Goal: Navigation & Orientation: Find specific page/section

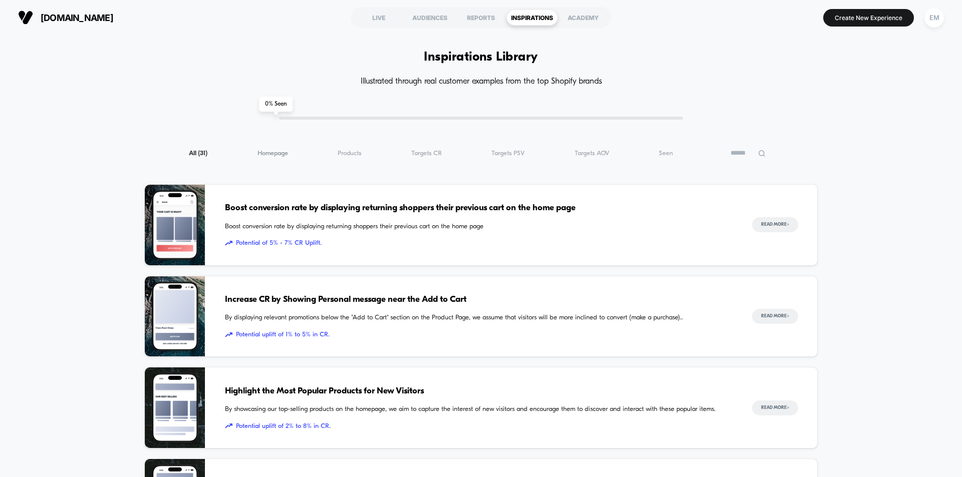
click at [285, 156] on span "Homepage ( 31 )" at bounding box center [273, 154] width 31 height 8
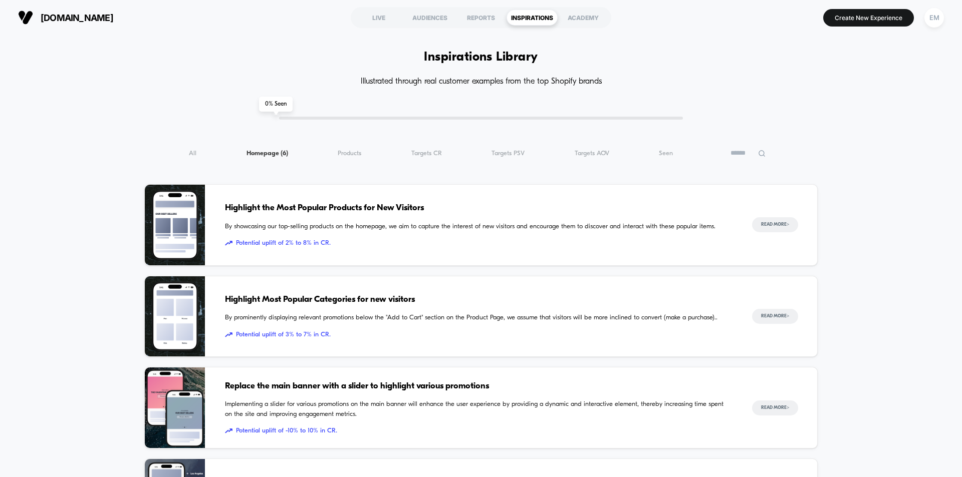
click at [344, 160] on div "Inspiration Library Illustrated through real customer examples from the top Sho…" at bounding box center [480, 425] width 673 height 720
click at [350, 157] on span "Products ( 6 )" at bounding box center [350, 154] width 24 height 8
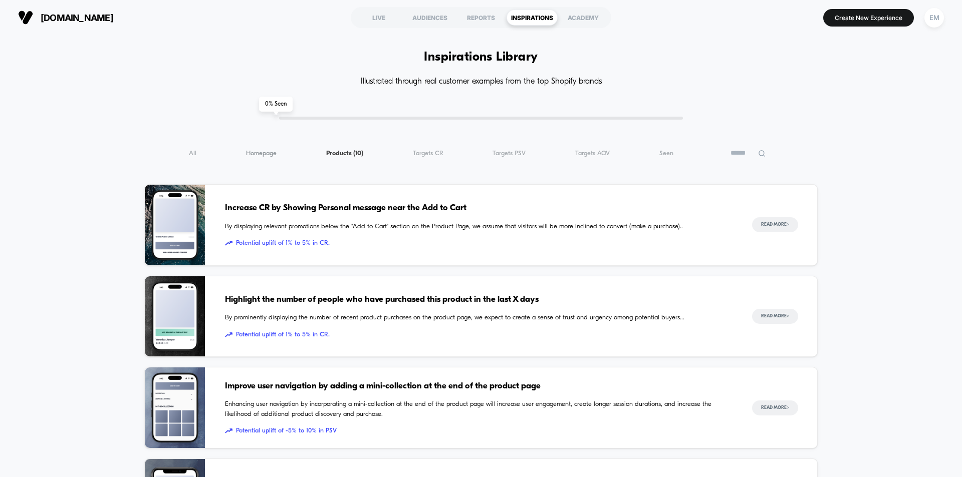
click at [274, 152] on span "Homepage ( 10 )" at bounding box center [261, 154] width 31 height 8
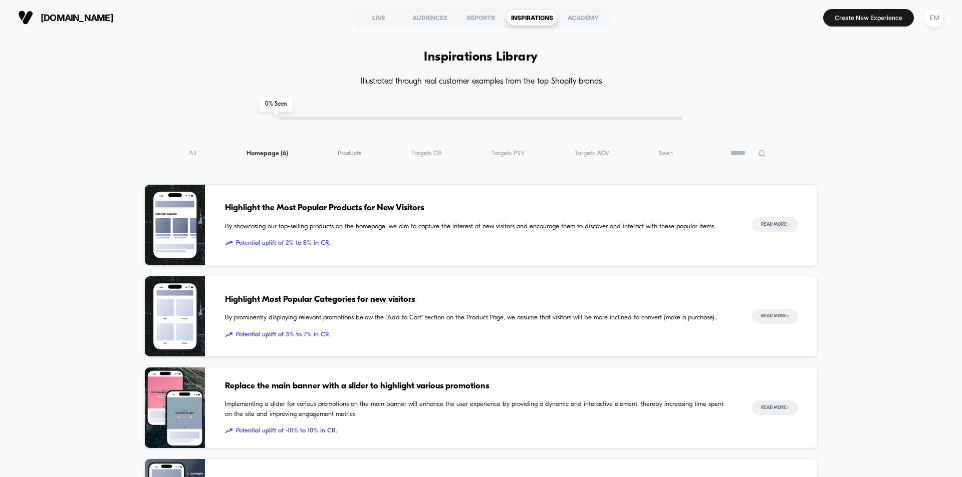
click at [357, 156] on span "Products ( 6 )" at bounding box center [350, 154] width 24 height 8
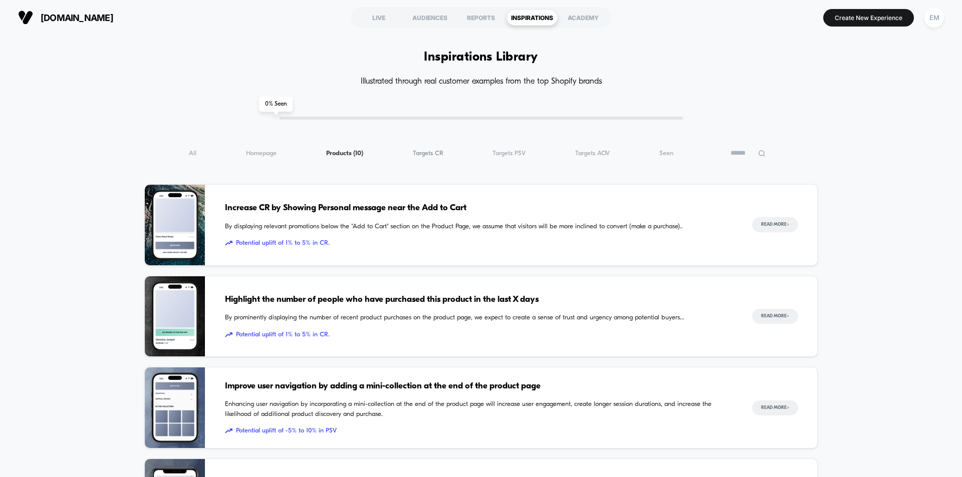
click at [421, 151] on span "Targets CR ( 10 )" at bounding box center [428, 154] width 31 height 8
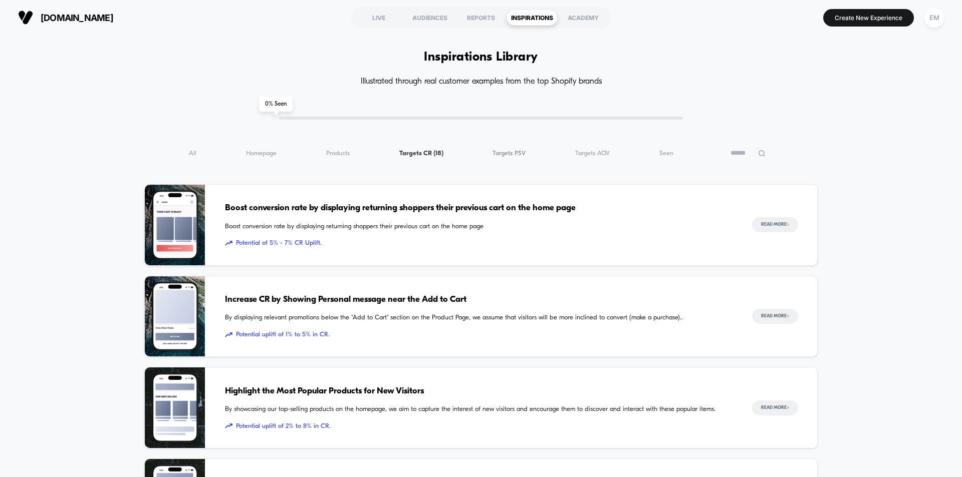
drag, startPoint x: 477, startPoint y: 151, endPoint x: 502, endPoint y: 154, distance: 24.2
click at [482, 153] on div "All ( 18 ) Homepage ( 18 ) Products ( 18 ) Targets CR ( 18 ) Targets PSV ( 18 )…" at bounding box center [480, 153] width 673 height 12
click at [503, 154] on span "Targets PSV ( 18 )" at bounding box center [509, 154] width 33 height 8
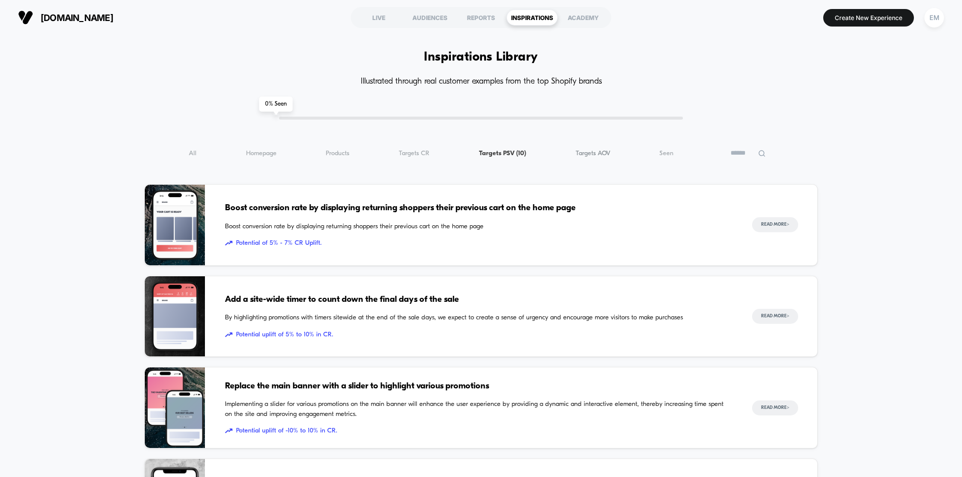
click at [587, 152] on span "Targets AOV ( 10 )" at bounding box center [593, 154] width 35 height 8
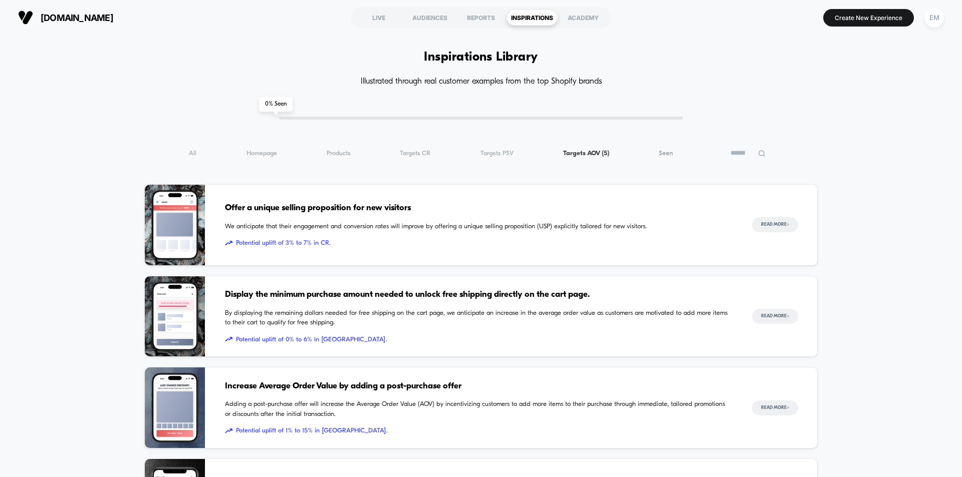
click at [668, 156] on span "Seen ( 5 )" at bounding box center [666, 154] width 14 height 8
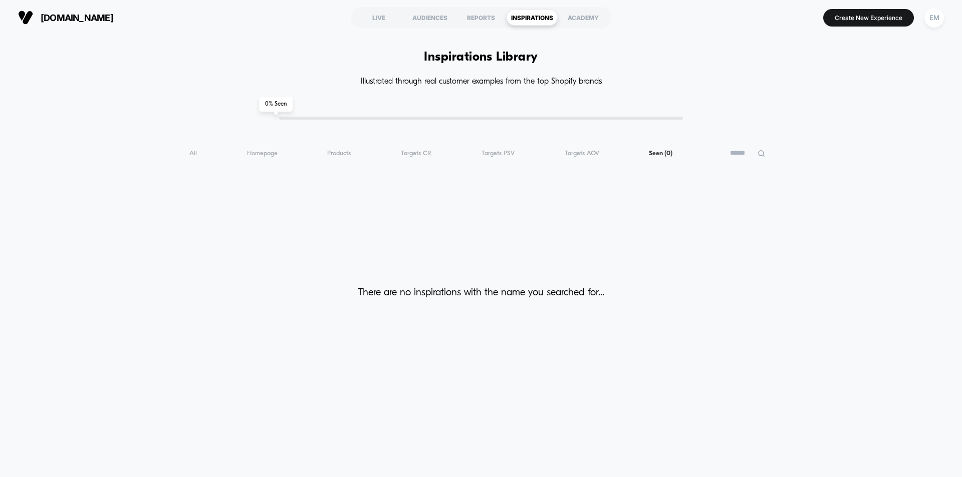
click at [736, 153] on input at bounding box center [747, 153] width 50 height 12
click at [596, 19] on div "ACADEMY" at bounding box center [583, 18] width 51 height 16
click at [940, 14] on div "EM" at bounding box center [934, 18] width 20 height 20
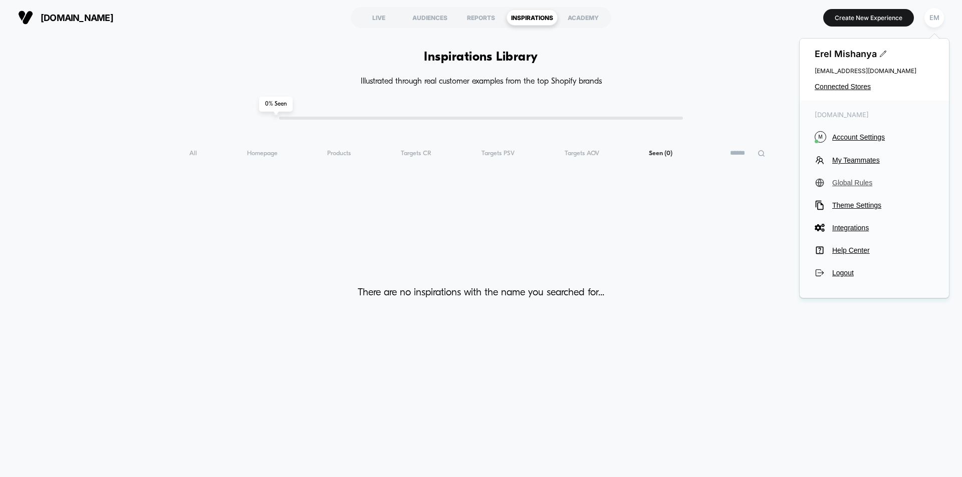
click at [872, 184] on span "Global Rules" at bounding box center [883, 183] width 102 height 8
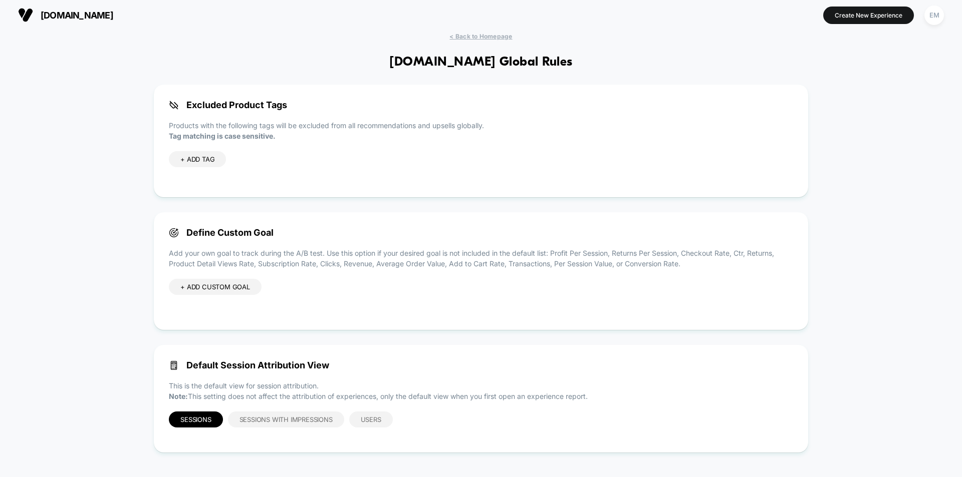
scroll to position [3, 0]
click at [243, 375] on div "Default Session Attribution View This is the default view for session attributi…" at bounding box center [481, 399] width 654 height 108
click at [280, 421] on span "Sessions with Impressions" at bounding box center [285, 419] width 93 height 8
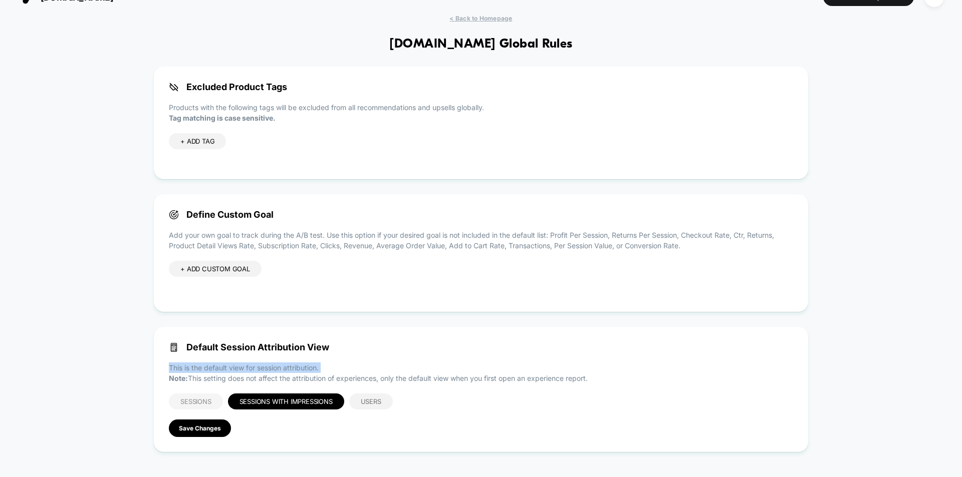
click at [207, 400] on span "Sessions" at bounding box center [195, 402] width 31 height 8
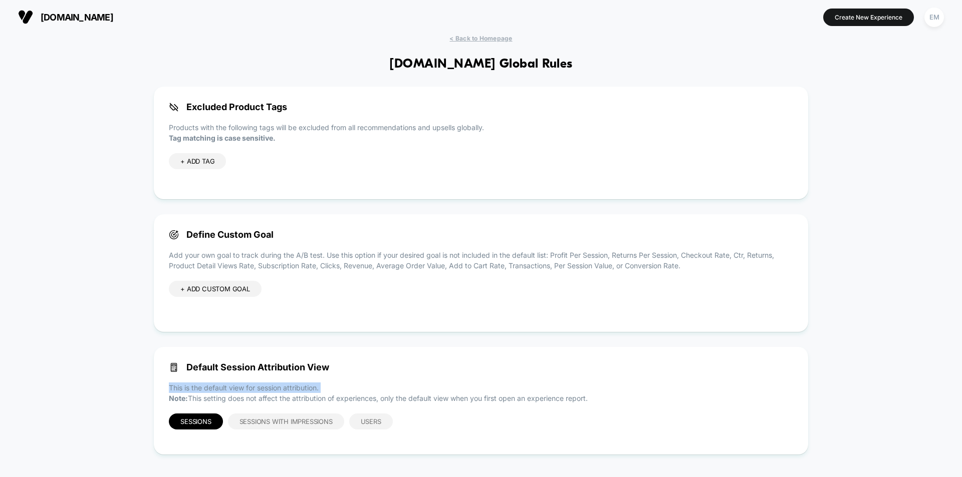
scroll to position [0, 0]
click at [501, 37] on span "< Back to Homepage" at bounding box center [480, 39] width 63 height 8
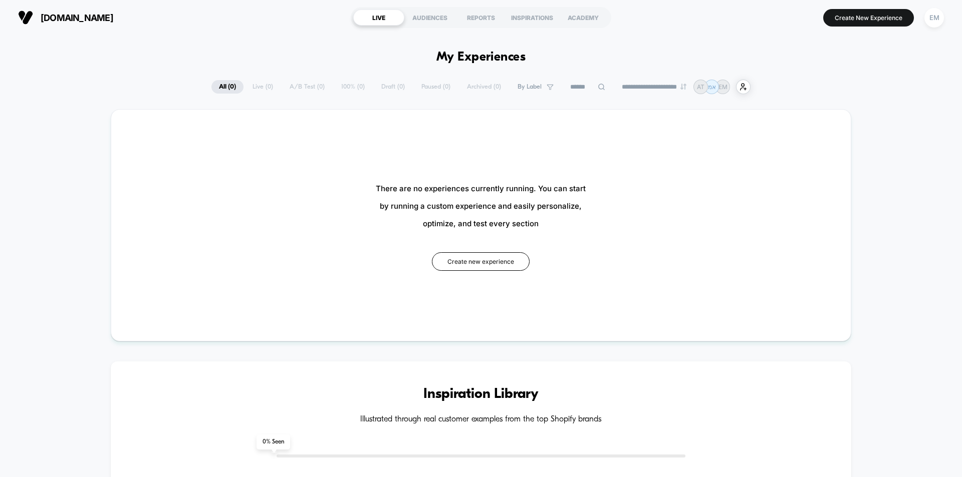
click at [805, 87] on div "**********" at bounding box center [481, 87] width 962 height 15
click at [947, 15] on div "[DOMAIN_NAME] LIVE AUDIENCES REPORTS INSPIRATIONS ACADEMY Create New Experience…" at bounding box center [481, 17] width 962 height 35
click at [940, 18] on div "EM" at bounding box center [934, 18] width 20 height 20
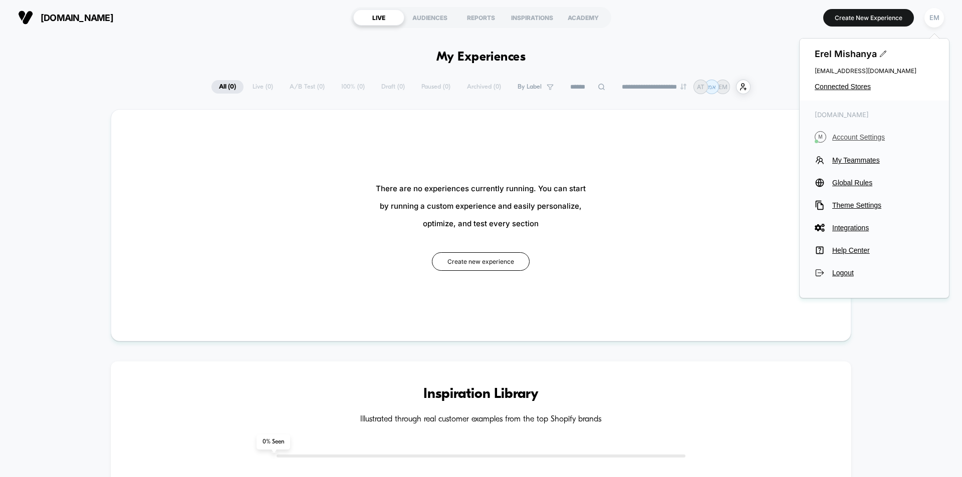
click at [872, 140] on span "Account Settings" at bounding box center [883, 137] width 102 height 8
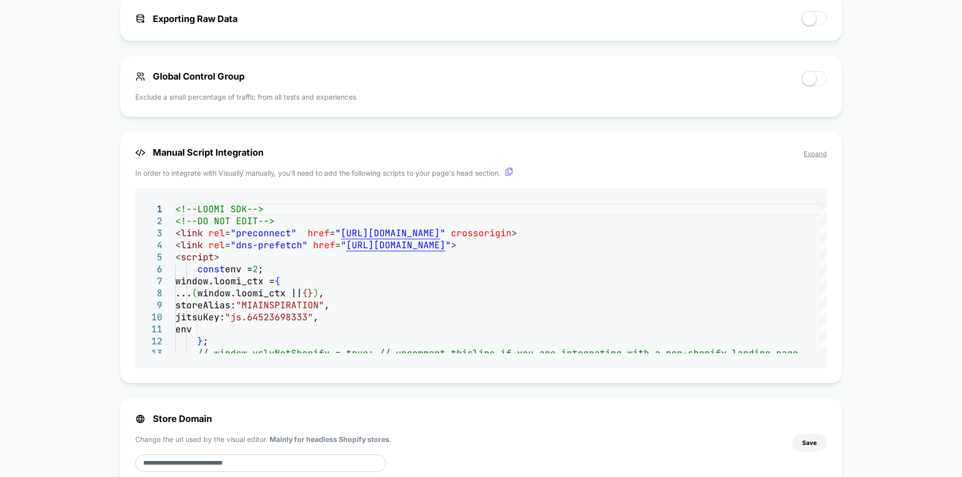
scroll to position [610, 0]
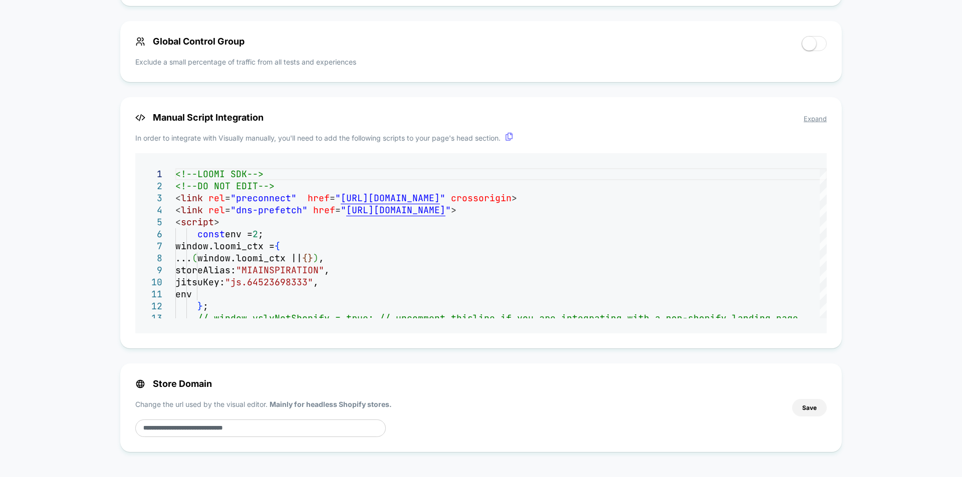
click at [282, 431] on input "**********" at bounding box center [260, 429] width 251 height 18
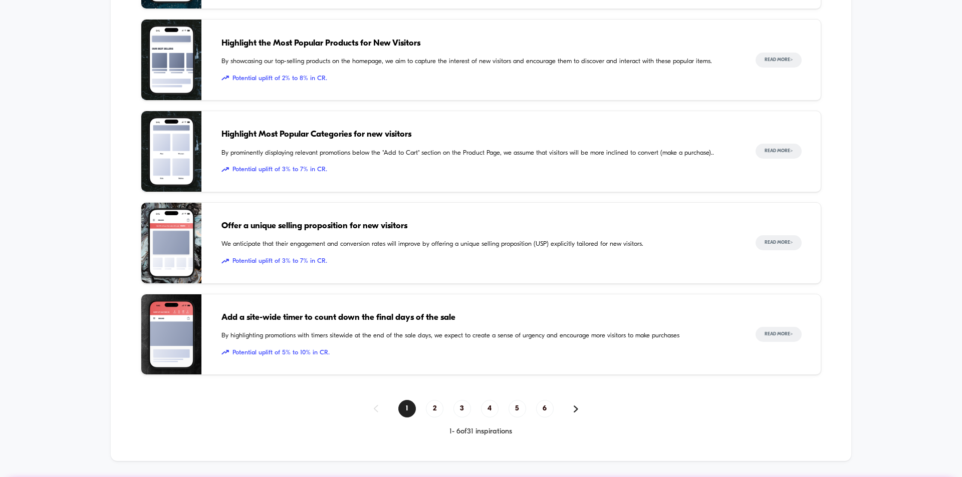
scroll to position [752, 0]
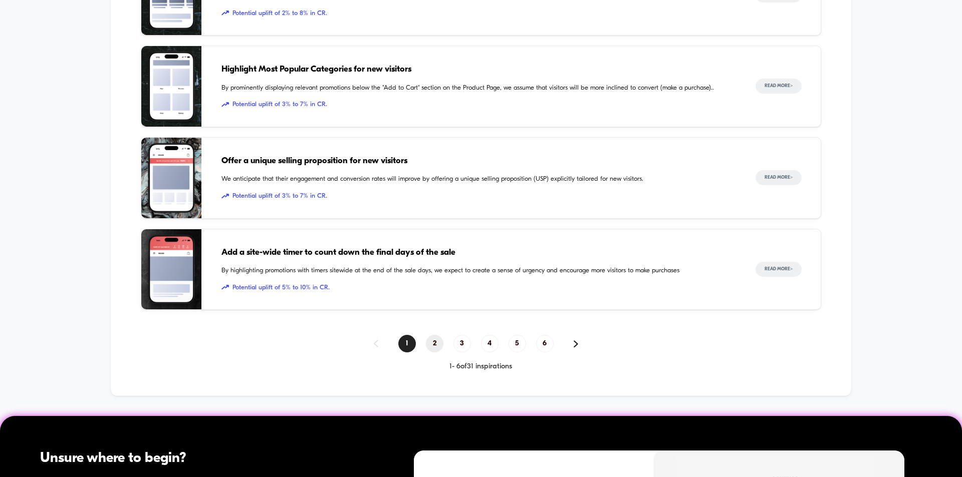
click at [431, 346] on span "2" at bounding box center [435, 344] width 18 height 18
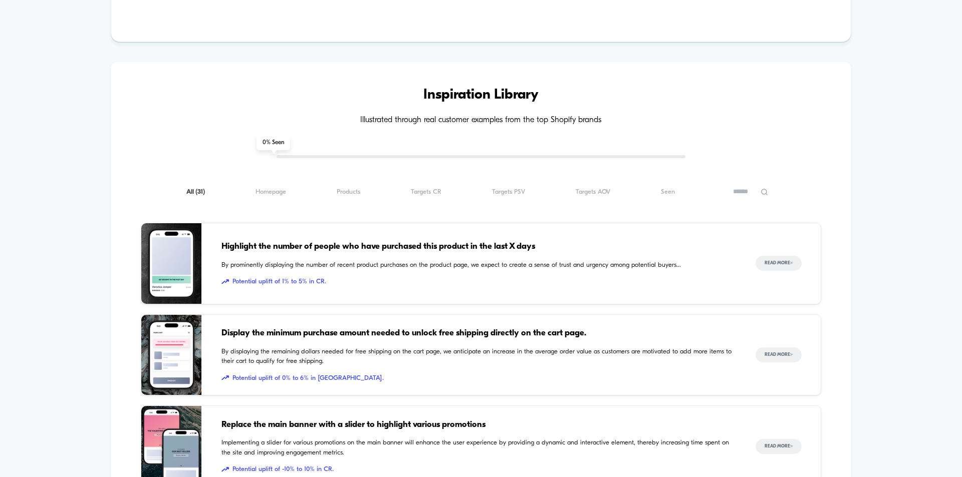
scroll to position [301, 0]
click at [350, 275] on div "Highlight the number of people who have purchased this product in the last X da…" at bounding box center [478, 262] width 514 height 81
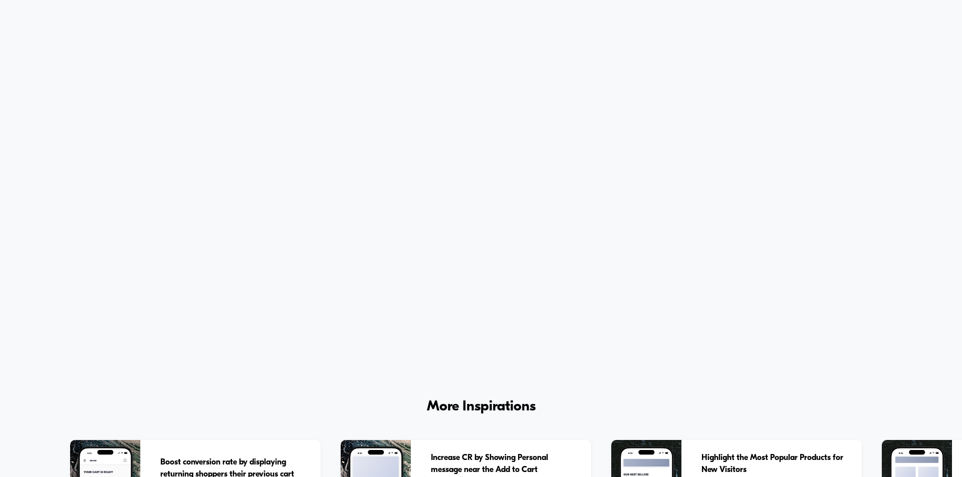
scroll to position [2696, 0]
